Goal: Task Accomplishment & Management: Manage account settings

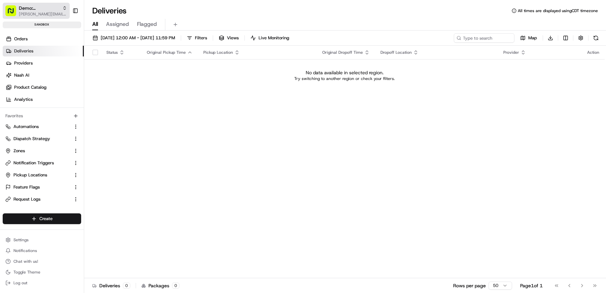
click at [34, 16] on span "[PERSON_NAME][EMAIL_ADDRESS][DOMAIN_NAME]" at bounding box center [43, 13] width 48 height 5
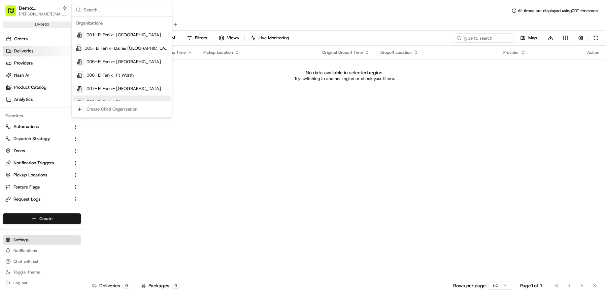
click at [24, 241] on span "Settings" at bounding box center [20, 240] width 15 height 5
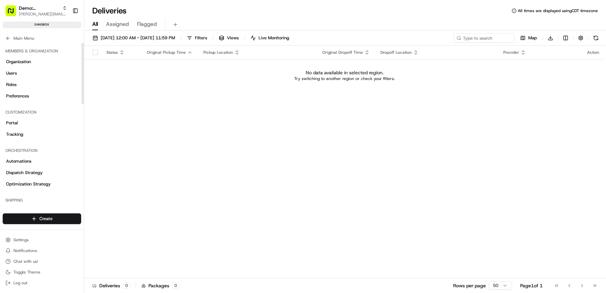
scroll to position [254, 0]
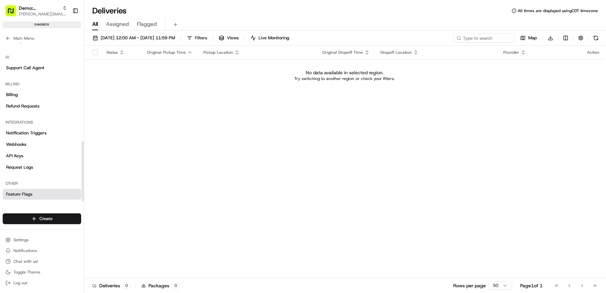
click at [32, 192] on span "Feature Flags" at bounding box center [19, 194] width 26 height 6
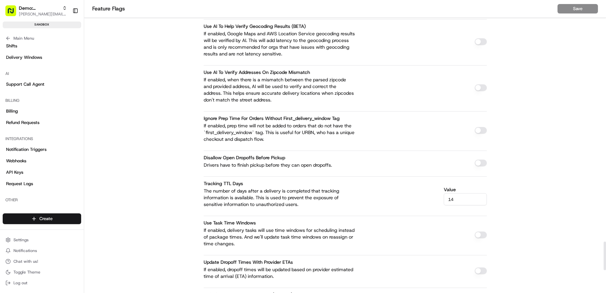
scroll to position [565, 0]
